Goal: Task Accomplishment & Management: Complete application form

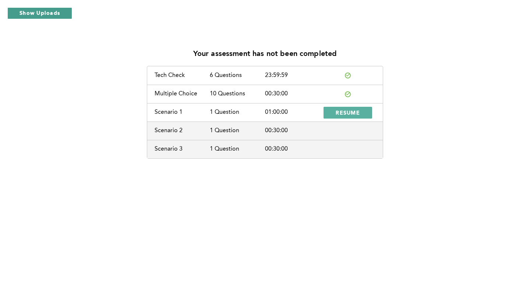
click at [31, 18] on button "Show Uploads" at bounding box center [39, 13] width 65 height 12
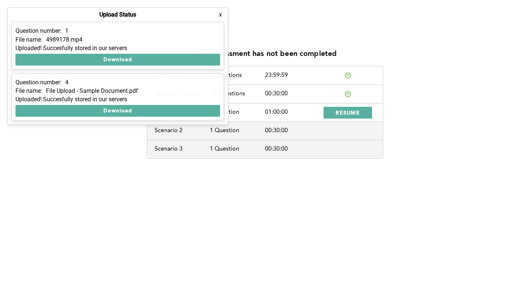
click at [51, 225] on div "Your assessment has not been completed Tech Check 6 Questions 23:59:59 Multiple…" at bounding box center [265, 149] width 530 height 299
click at [220, 15] on button "x" at bounding box center [220, 14] width 7 height 7
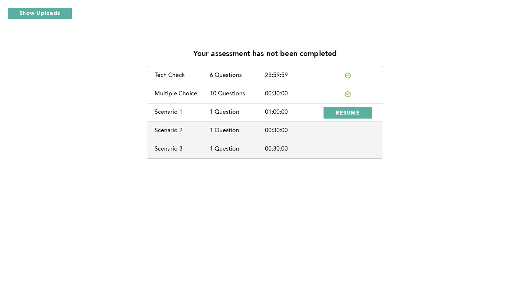
drag, startPoint x: 345, startPoint y: 113, endPoint x: 456, endPoint y: 114, distance: 110.7
click at [456, 114] on div "Your assessment has not been completed Tech Check 6 Questions 23:59:59 Multiple…" at bounding box center [265, 101] width 518 height 116
click at [363, 112] on button "RESUME" at bounding box center [347, 113] width 49 height 12
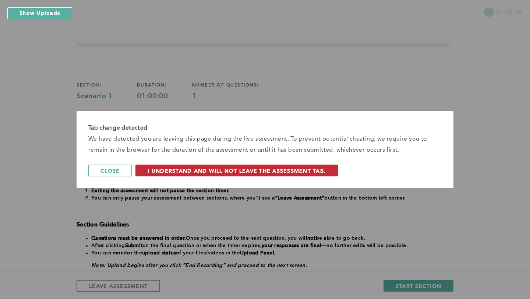
click at [206, 171] on span "I understand and will not leave the assessment tab." at bounding box center [236, 170] width 178 height 7
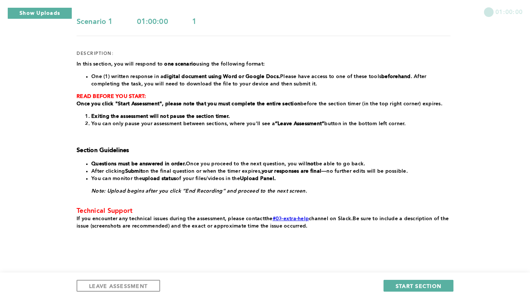
scroll to position [85, 0]
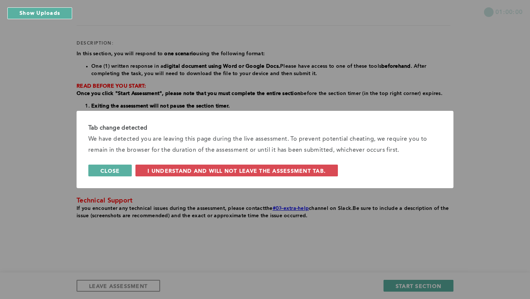
click at [130, 168] on button "Close" at bounding box center [109, 170] width 43 height 12
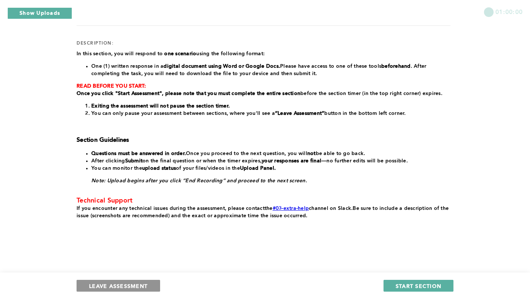
click at [102, 287] on span "LEAVE ASSESSMENT" at bounding box center [118, 285] width 58 height 7
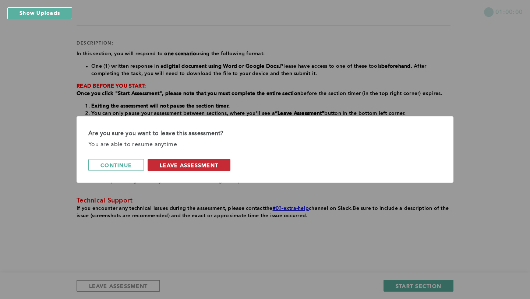
click at [189, 168] on button "leave assessment" at bounding box center [188, 165] width 83 height 12
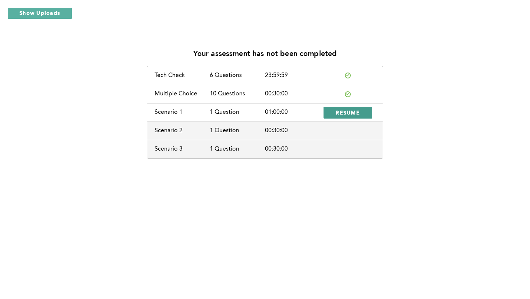
click at [354, 115] on span "RESUME" at bounding box center [347, 112] width 24 height 7
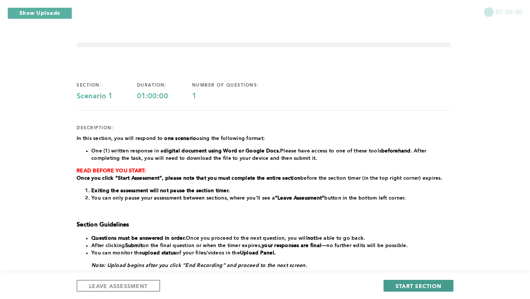
click at [437, 287] on span "START SECTION" at bounding box center [418, 285] width 46 height 7
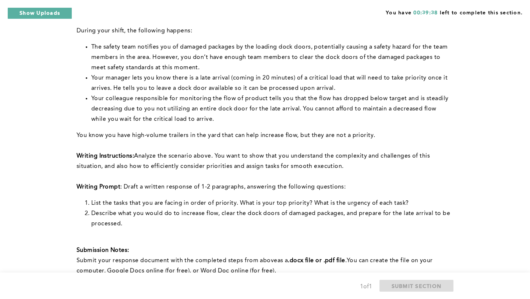
scroll to position [100, 0]
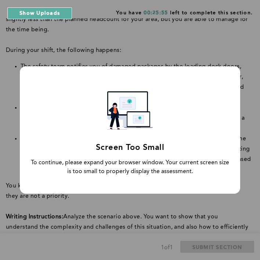
click at [172, 113] on div "Screen Too Small To continue, please expand your browser window. Your current s…" at bounding box center [130, 129] width 221 height 127
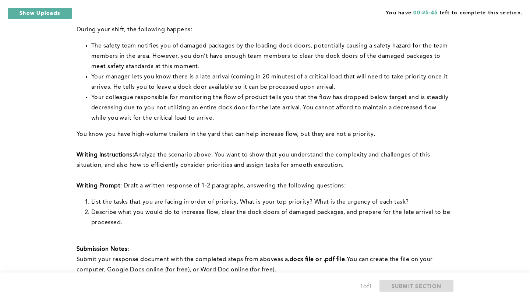
click at [381, 122] on li "Your colleague responsible for monitoring the flow of product tells you that th…" at bounding box center [270, 107] width 359 height 31
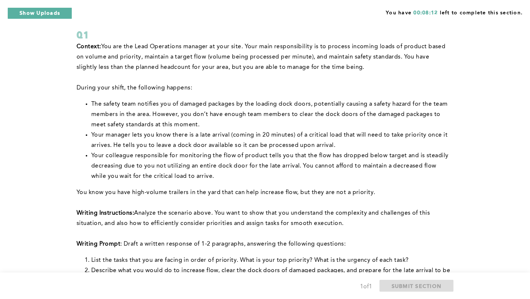
scroll to position [42, 0]
click at [486, 72] on div "You have 00:02:18 left to complete this section. Q1 Context: You are the Lead O…" at bounding box center [265, 238] width 530 height 561
click at [507, 112] on div "You have 00:02:16 left to complete this section. Q1 Context: You are the Lead O…" at bounding box center [265, 238] width 530 height 561
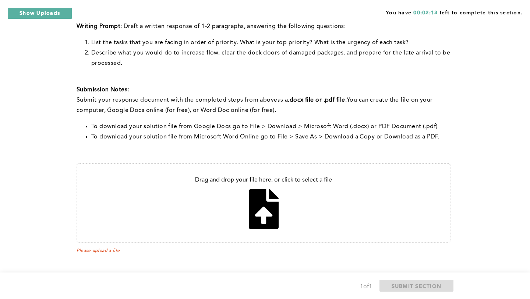
scroll to position [262, 0]
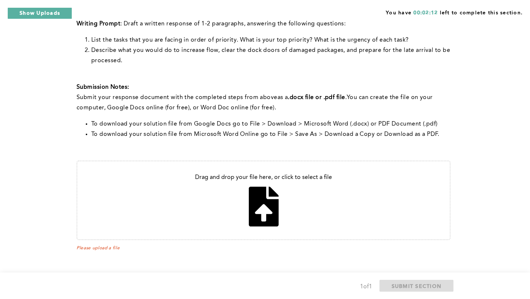
click at [268, 201] on input "file" at bounding box center [263, 200] width 372 height 78
type input "C:\fakepath\My priority Act.pdf"
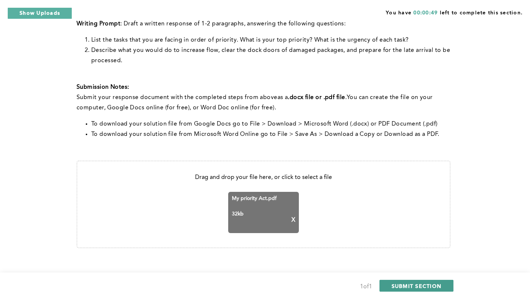
click at [399, 287] on span "SUBMIT SECTION" at bounding box center [416, 285] width 50 height 7
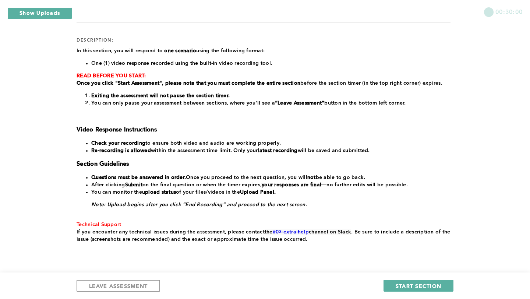
scroll to position [88, 0]
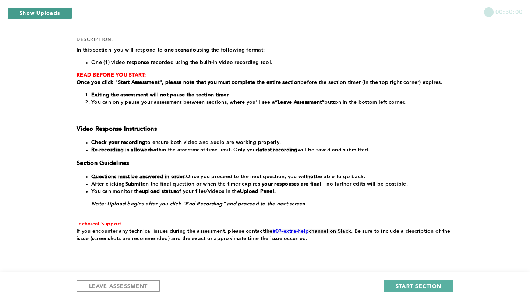
click at [34, 12] on button "Show Uploads" at bounding box center [39, 13] width 65 height 12
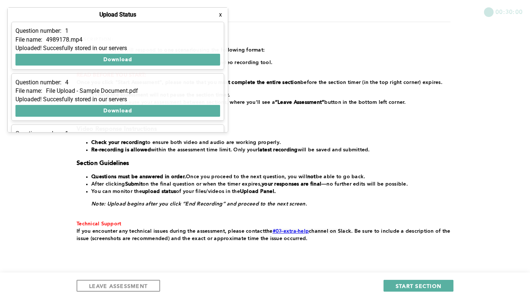
click at [430, 70] on div "﻿In this section, you will respond to one scenario using the following format: …" at bounding box center [264, 144] width 374 height 196
click at [221, 17] on button "x" at bounding box center [220, 14] width 7 height 7
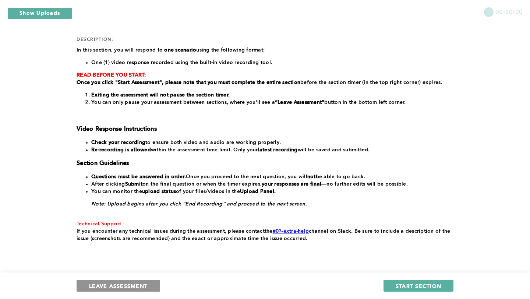
click at [129, 287] on span "LEAVE ASSESSMENT" at bounding box center [118, 285] width 58 height 7
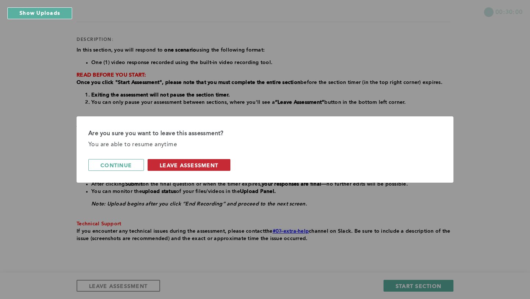
click at [196, 164] on span "leave assessment" at bounding box center [189, 164] width 58 height 7
